Goal: Communication & Community: Share content

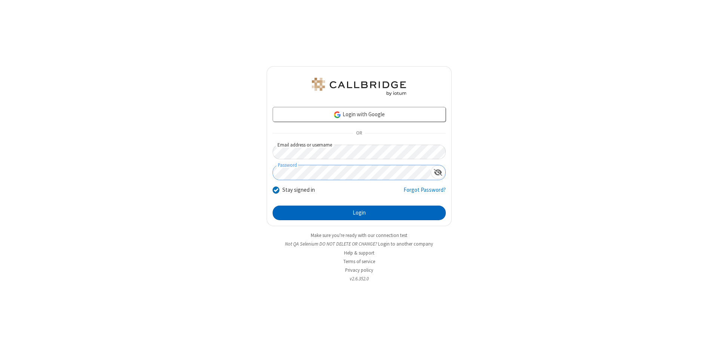
click at [359, 213] on button "Login" at bounding box center [359, 213] width 173 height 15
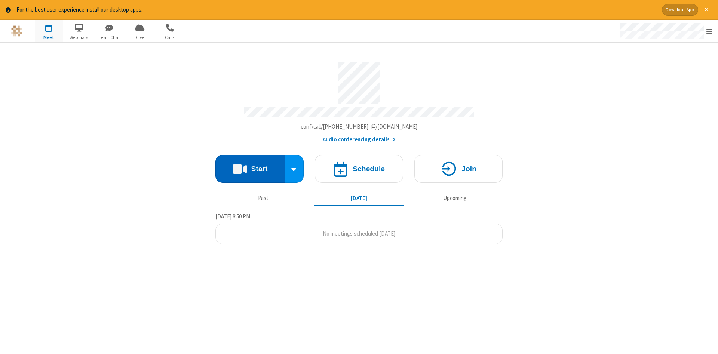
click at [250, 166] on button "Start" at bounding box center [249, 169] width 69 height 28
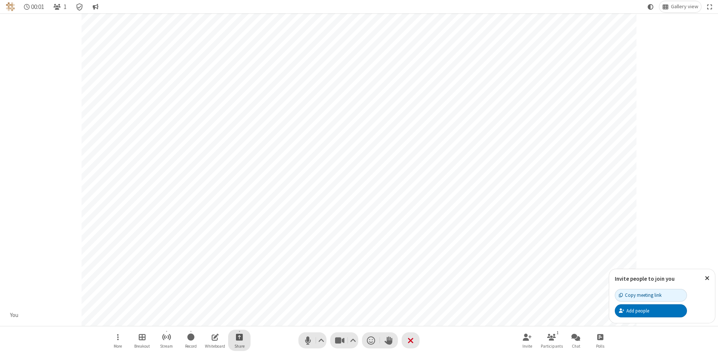
click at [239, 337] on span "Start sharing" at bounding box center [239, 336] width 7 height 9
click at [239, 291] on span "Share additional camera" at bounding box center [243, 293] width 55 height 6
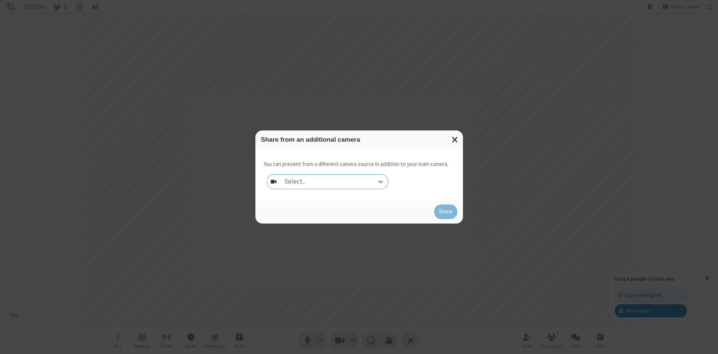
click at [334, 181] on div "Select..." at bounding box center [333, 182] width 107 height 14
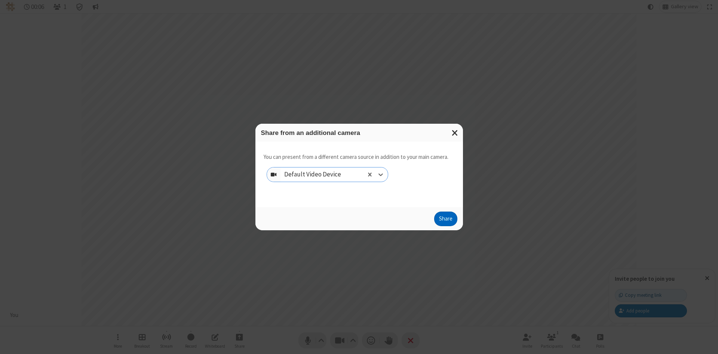
click at [445, 221] on button "Share" at bounding box center [445, 219] width 23 height 15
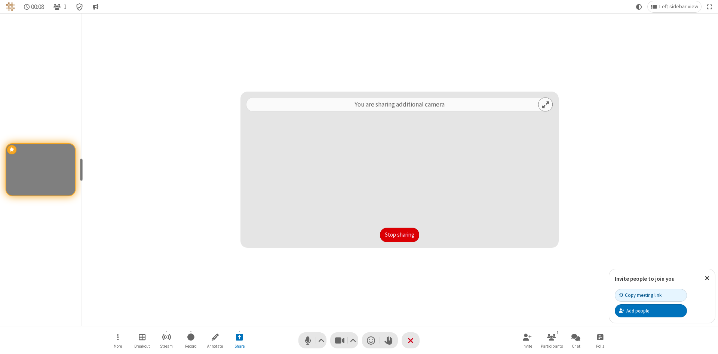
click at [399, 235] on button "Stop sharing" at bounding box center [399, 235] width 39 height 15
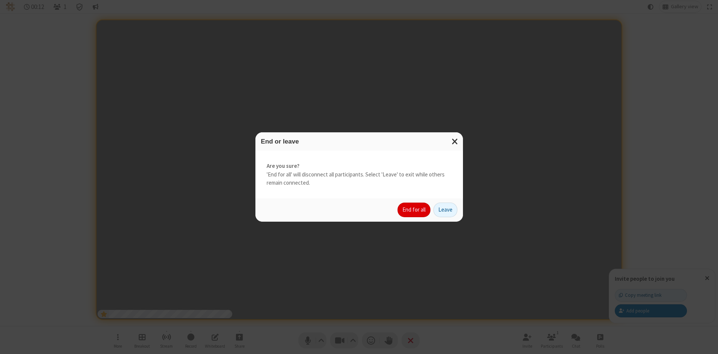
click at [414, 210] on button "End for all" at bounding box center [413, 210] width 33 height 15
